Goal: Find specific page/section

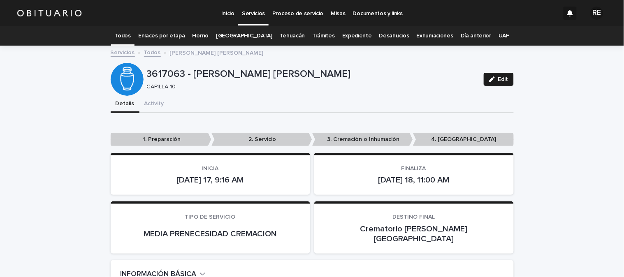
click at [348, 40] on link "Expediente" at bounding box center [357, 35] width 30 height 19
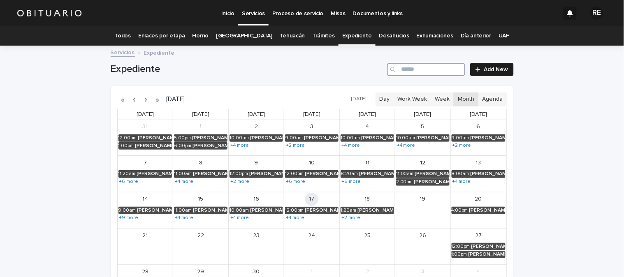
click at [426, 71] on input "Search" at bounding box center [426, 69] width 78 height 13
click at [426, 74] on input "Search" at bounding box center [426, 69] width 78 height 13
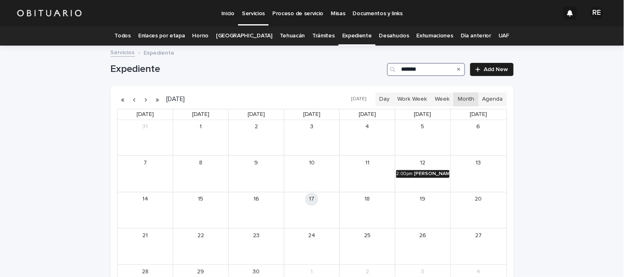
click at [434, 171] on div "[PERSON_NAME]" at bounding box center [431, 174] width 35 height 6
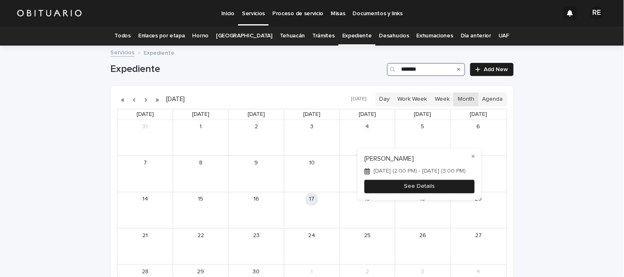
type input "*******"
click at [438, 188] on button "See Details" at bounding box center [420, 187] width 110 height 14
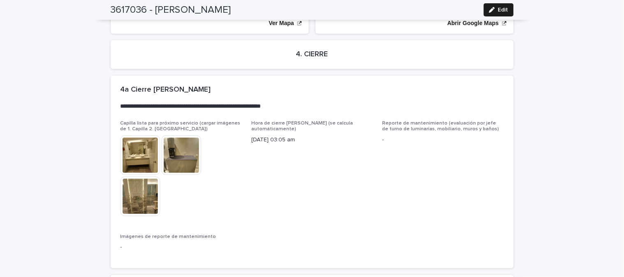
scroll to position [1891, 0]
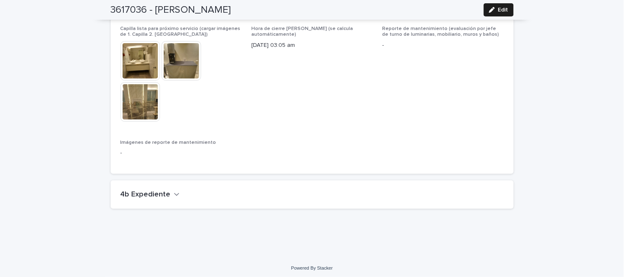
click at [174, 191] on icon "button" at bounding box center [177, 194] width 6 height 7
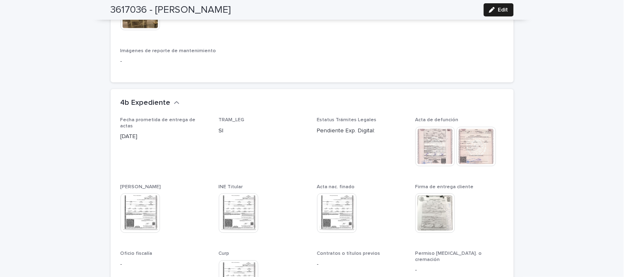
scroll to position [2074, 0]
